Goal: Task Accomplishment & Management: Manage account settings

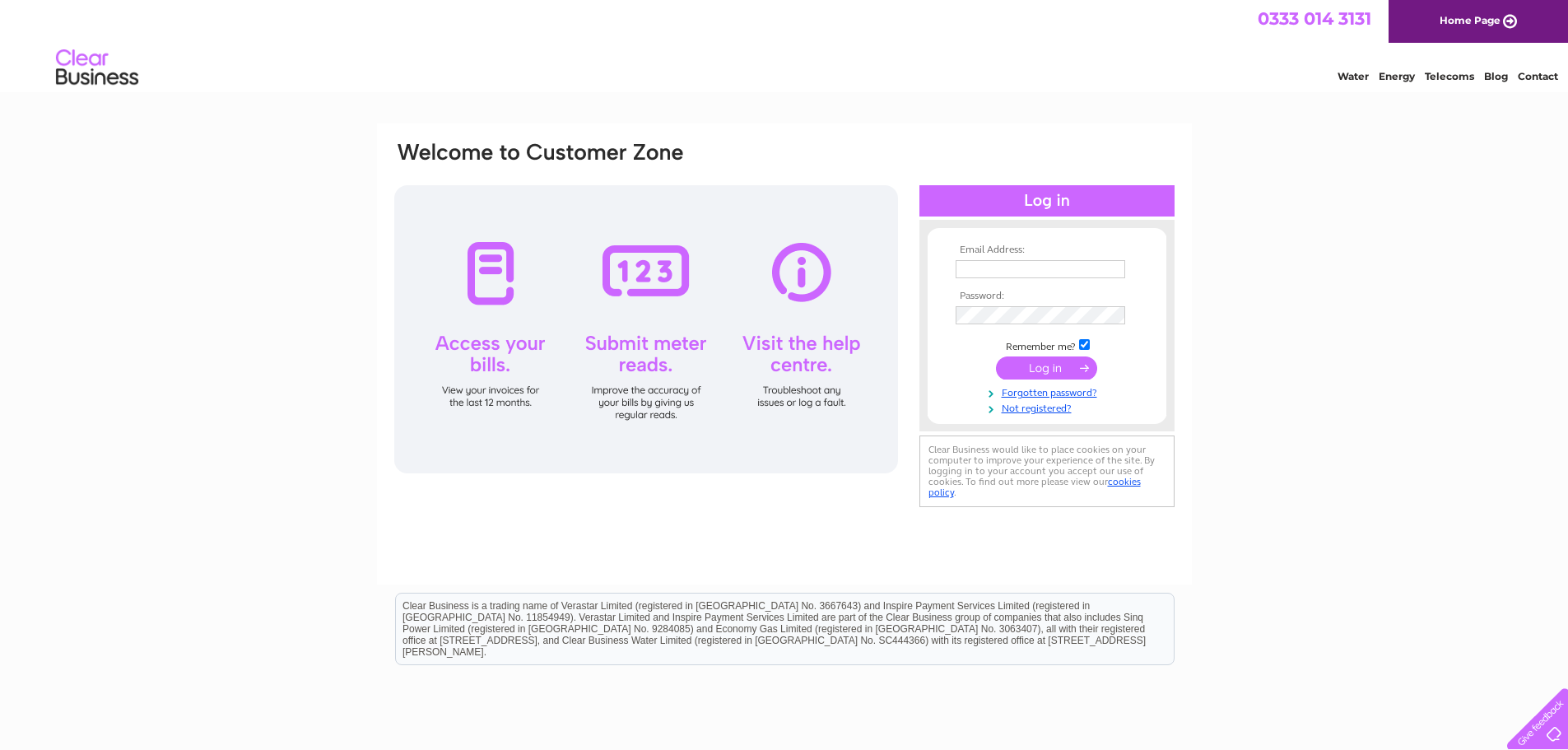
type input "Jeremy.Keen@tdsgroup.uk"
click at [1025, 370] on input "submit" at bounding box center [1046, 369] width 101 height 24
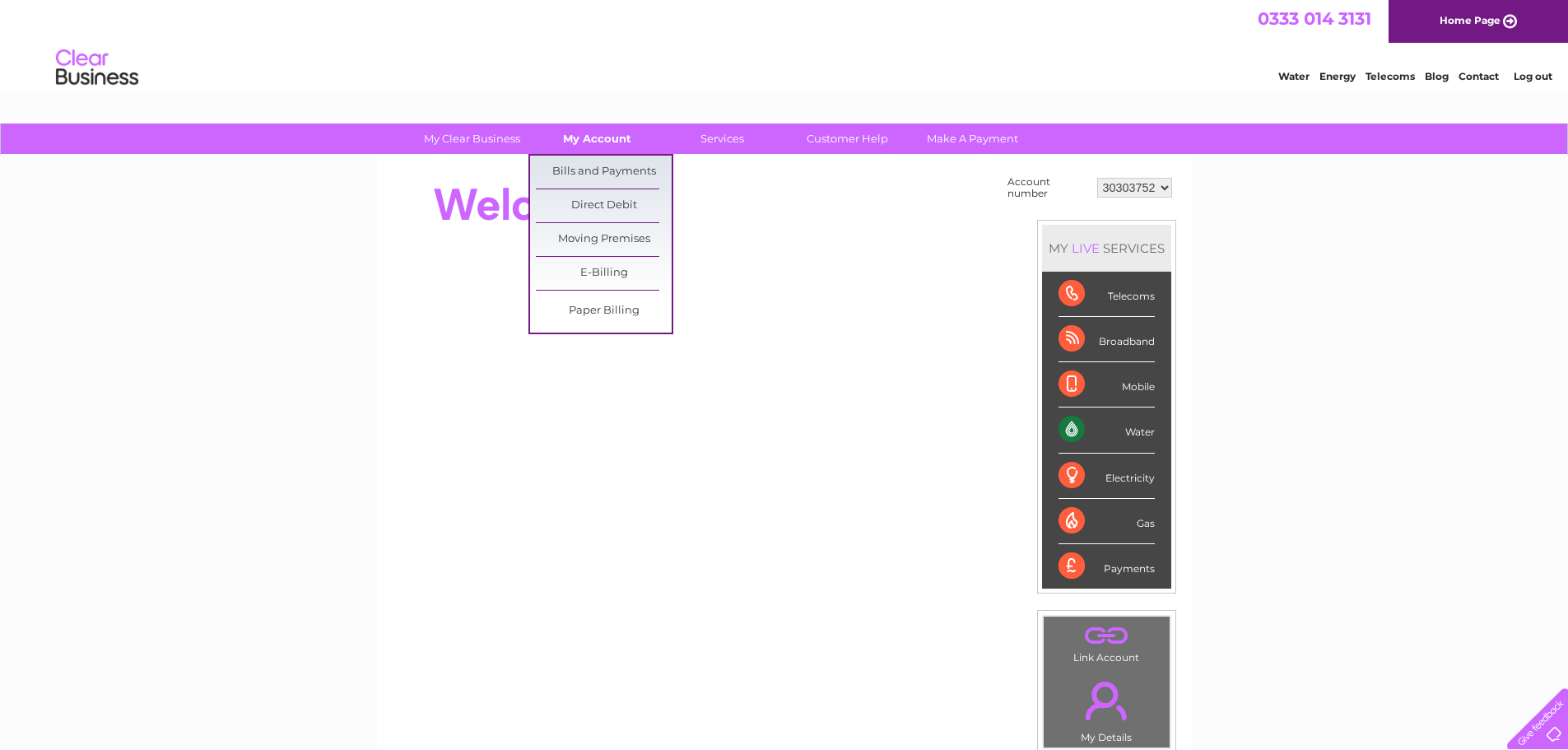
click at [592, 131] on link "My Account" at bounding box center [597, 138] width 136 height 30
click at [590, 176] on link "Bills and Payments" at bounding box center [604, 173] width 136 height 33
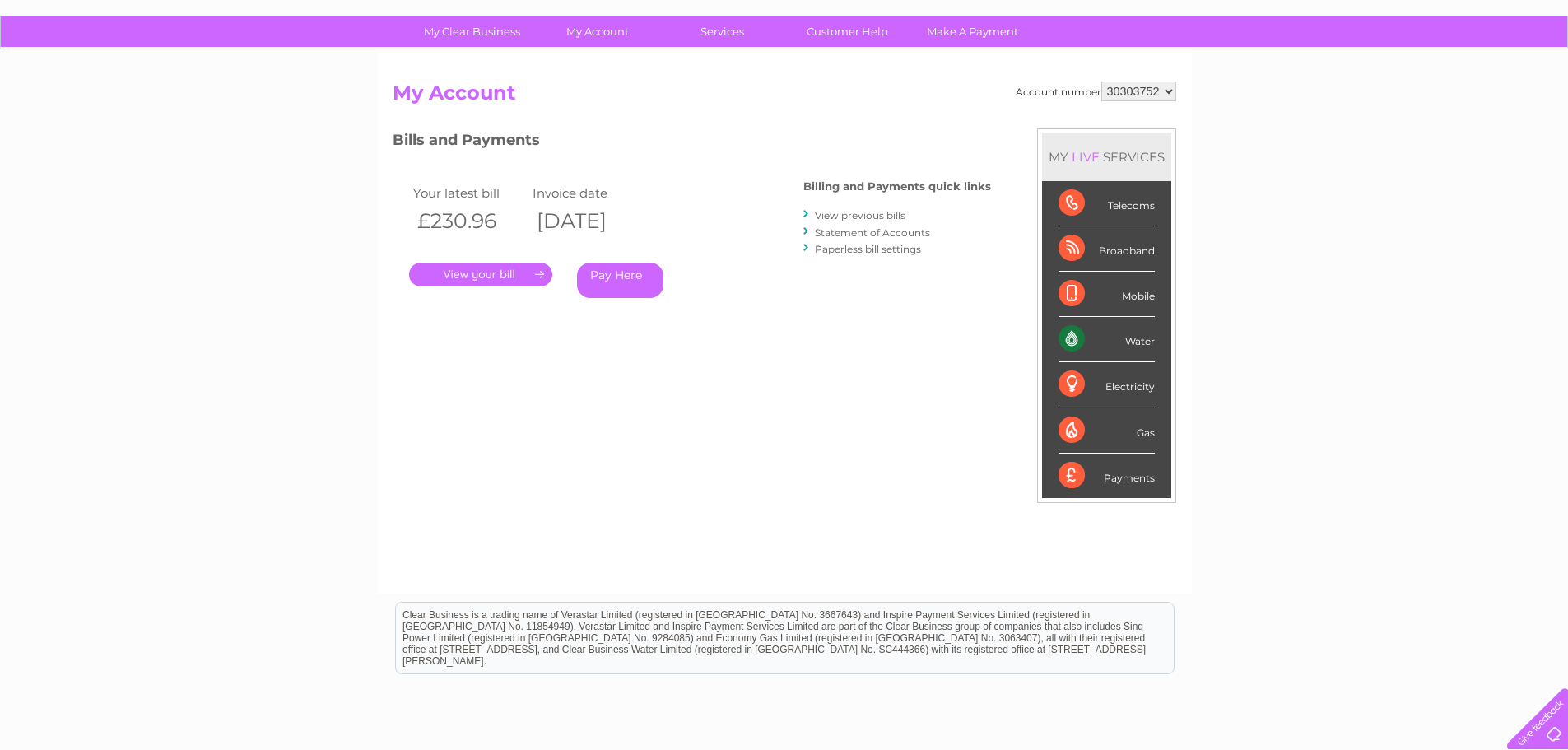
scroll to position [82, 0]
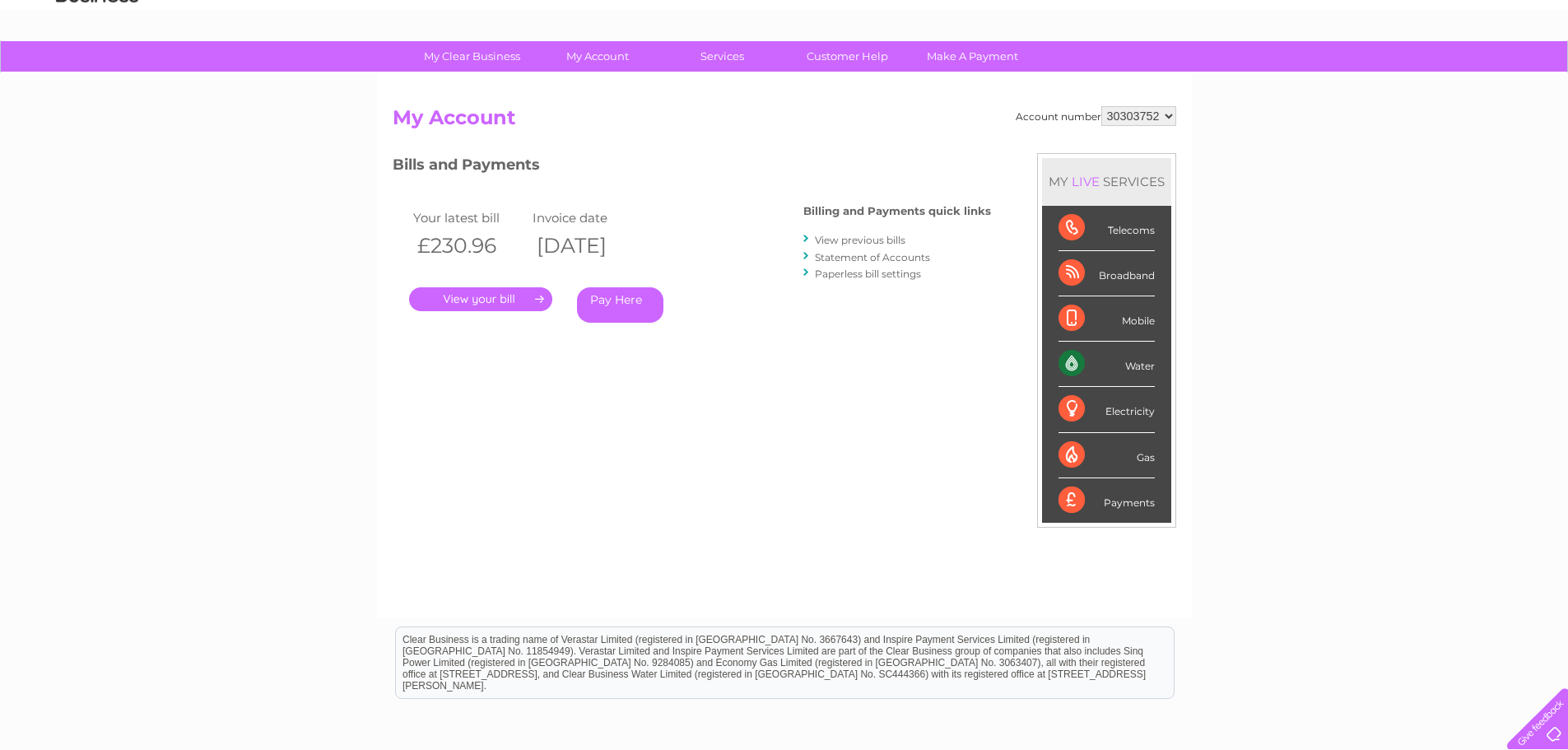
click at [533, 297] on link "." at bounding box center [480, 299] width 143 height 24
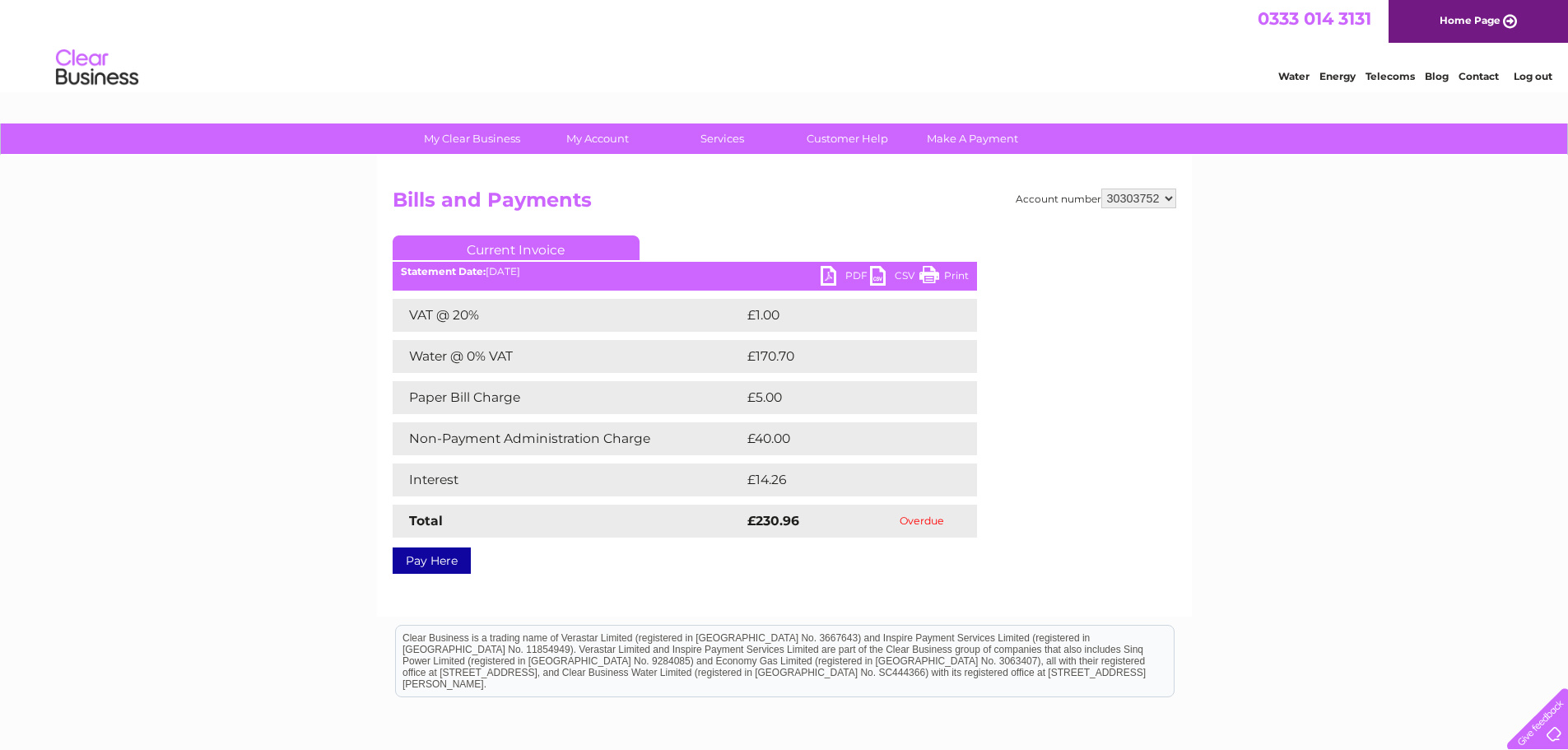
click at [841, 278] on link "PDF" at bounding box center [845, 277] width 49 height 24
click at [825, 277] on link "PDF" at bounding box center [845, 277] width 49 height 24
